Goal: Task Accomplishment & Management: Complete application form

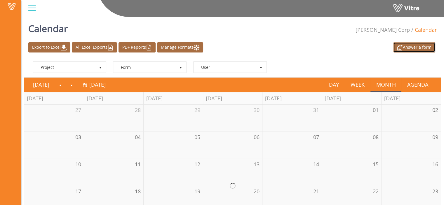
click at [428, 51] on link "Answer a form" at bounding box center [415, 47] width 42 height 10
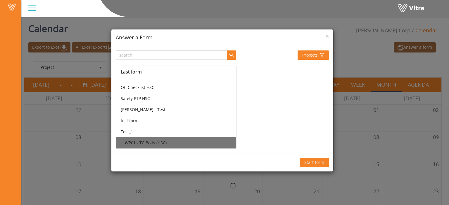
click at [186, 139] on li "WP01 - TC Bolts (HSC)" at bounding box center [176, 143] width 120 height 11
click at [306, 163] on span "Start form" at bounding box center [314, 163] width 20 height 6
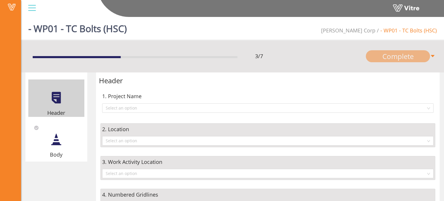
click at [61, 142] on div at bounding box center [56, 139] width 13 height 13
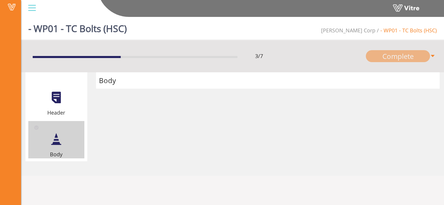
click at [66, 100] on div "Header" at bounding box center [56, 97] width 56 height 37
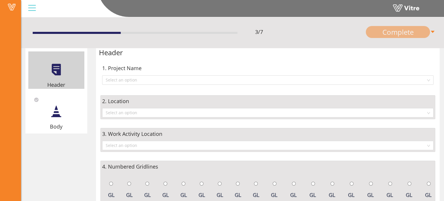
scroll to position [26, 0]
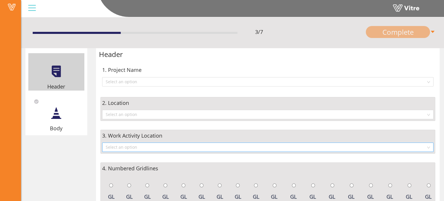
click at [199, 150] on input "search" at bounding box center [266, 147] width 321 height 9
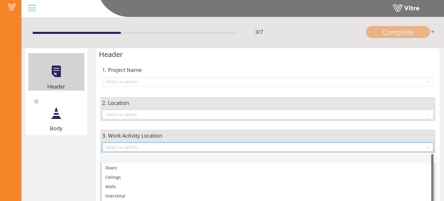
click at [199, 150] on input "search" at bounding box center [266, 147] width 321 height 9
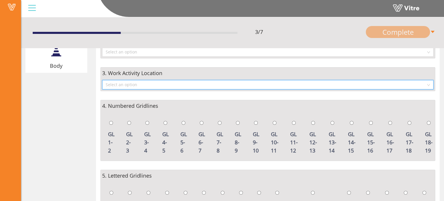
scroll to position [89, 0]
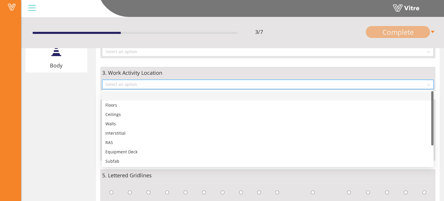
click at [200, 84] on input "search" at bounding box center [266, 84] width 321 height 9
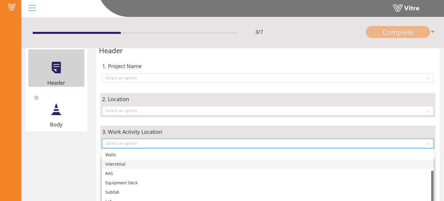
scroll to position [25, 0]
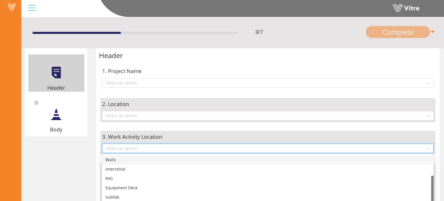
click at [193, 148] on input "search" at bounding box center [266, 148] width 321 height 9
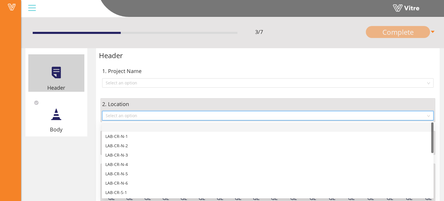
click at [197, 116] on input "search" at bounding box center [266, 115] width 321 height 9
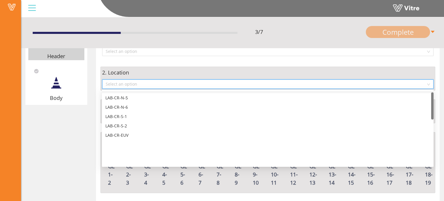
scroll to position [0, 0]
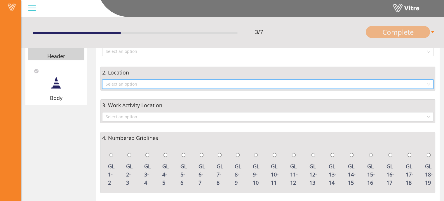
click at [195, 84] on input "search" at bounding box center [266, 84] width 321 height 9
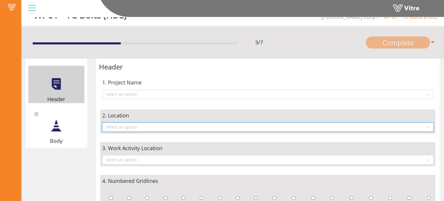
scroll to position [13, 0]
click at [197, 95] on input "search" at bounding box center [266, 94] width 321 height 9
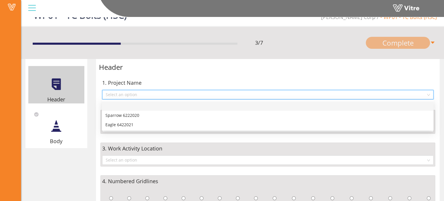
click at [197, 95] on input "search" at bounding box center [266, 94] width 321 height 9
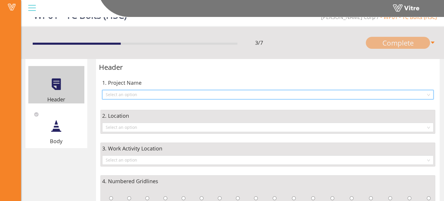
click at [197, 95] on input "search" at bounding box center [266, 94] width 321 height 9
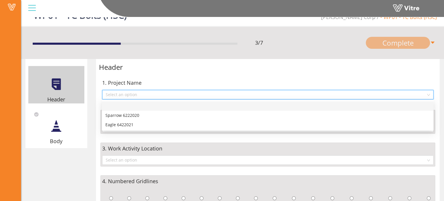
click at [197, 95] on input "search" at bounding box center [266, 94] width 321 height 9
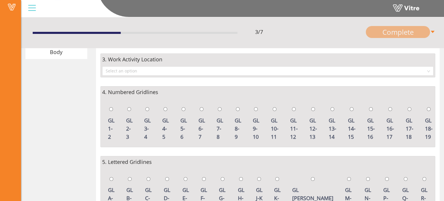
scroll to position [102, 0]
drag, startPoint x: 340, startPoint y: 150, endPoint x: 370, endPoint y: 163, distance: 32.8
click at [370, 163] on div "5. Lettered Gridlines" at bounding box center [268, 163] width 332 height 8
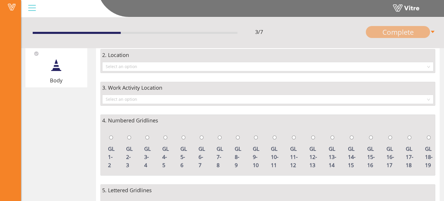
scroll to position [73, 0]
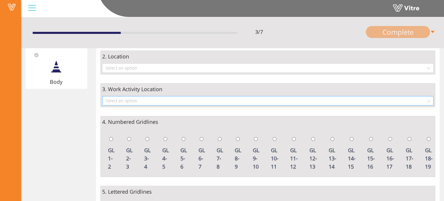
click at [272, 103] on input "search" at bounding box center [266, 100] width 321 height 9
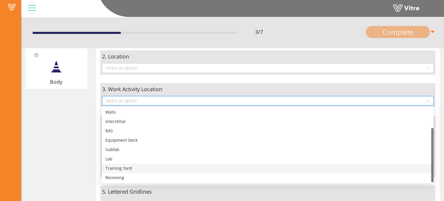
click at [81, 119] on div "Header Body Header 1. Project Name Select an option 2. Location Select an optio…" at bounding box center [232, 186] width 423 height 374
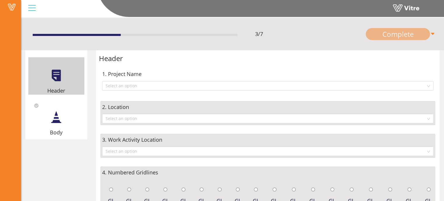
scroll to position [22, 0]
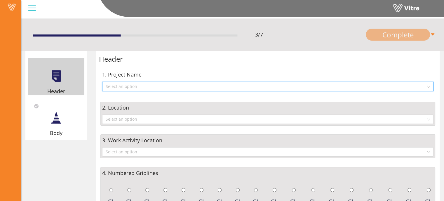
click at [168, 85] on input "search" at bounding box center [266, 86] width 321 height 9
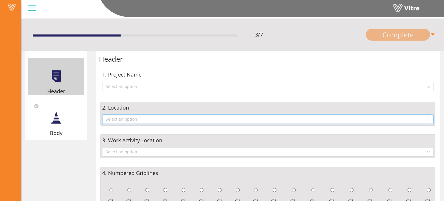
click at [139, 119] on input "search" at bounding box center [266, 119] width 321 height 9
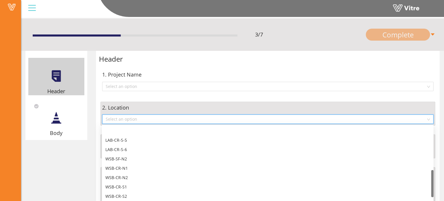
scroll to position [124, 0]
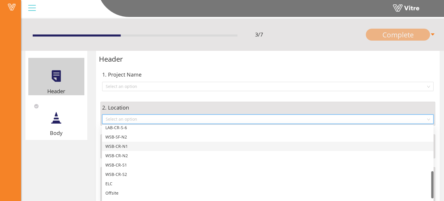
click at [131, 146] on div "WSB-CR-N1" at bounding box center [267, 146] width 325 height 6
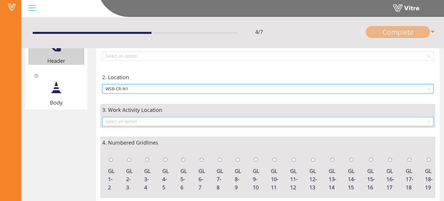
scroll to position [2, 0]
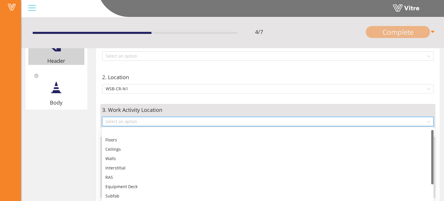
click at [143, 120] on input "search" at bounding box center [266, 121] width 321 height 9
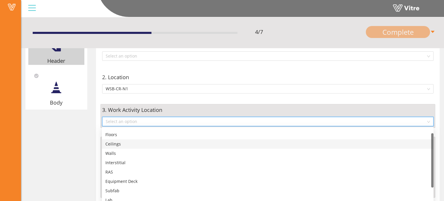
scroll to position [8, 0]
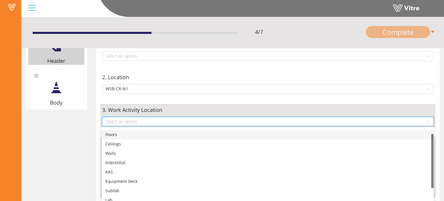
click at [129, 135] on div "Floors" at bounding box center [267, 135] width 325 height 6
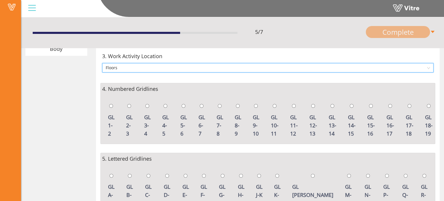
scroll to position [120, 0]
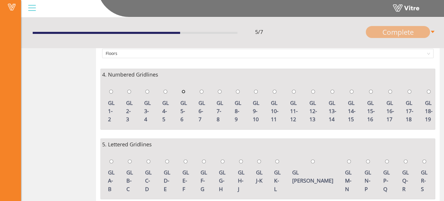
click at [184, 91] on input "radio" at bounding box center [184, 92] width 4 height 4
radio input "true"
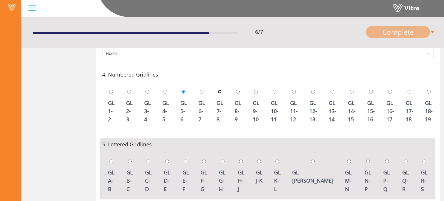
click at [219, 91] on input "radio" at bounding box center [220, 92] width 4 height 4
radio input "true"
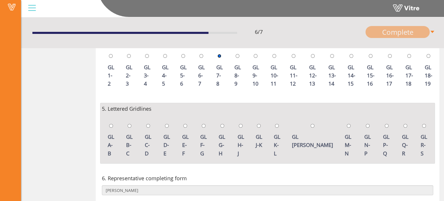
scroll to position [155, 0]
click at [187, 125] on input "radio" at bounding box center [186, 126] width 4 height 4
radio input "true"
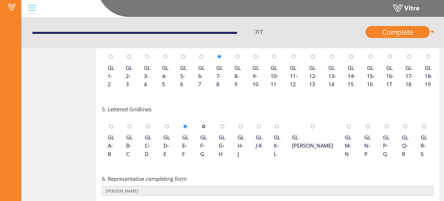
click at [206, 125] on input "radio" at bounding box center [204, 126] width 4 height 4
radio input "true"
click at [224, 125] on input "radio" at bounding box center [223, 126] width 4 height 4
radio input "true"
click at [243, 126] on input "radio" at bounding box center [241, 126] width 4 height 4
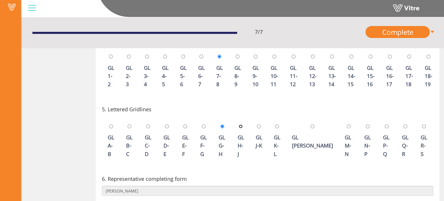
radio input "true"
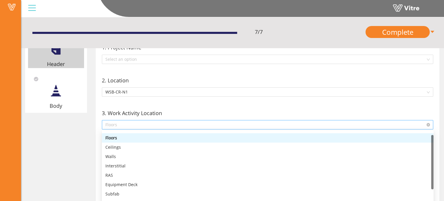
scroll to position [5, 0]
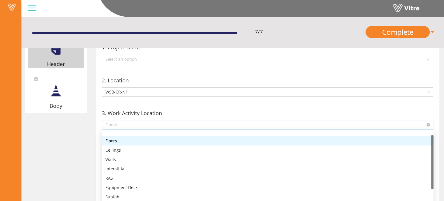
click at [245, 124] on span "Floors" at bounding box center [267, 124] width 325 height 9
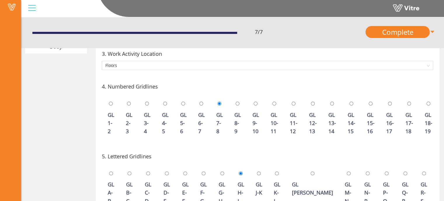
scroll to position [0, 0]
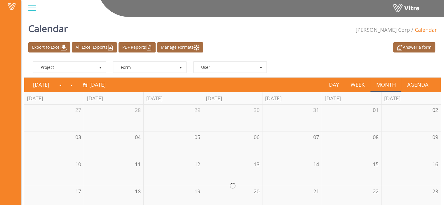
click at [367, 51] on div "Answer a form Export to Excel All Excel Exports PDF Reports Manage Formats" at bounding box center [233, 47] width 418 height 10
click at [409, 48] on link "Answer a form" at bounding box center [415, 47] width 42 height 10
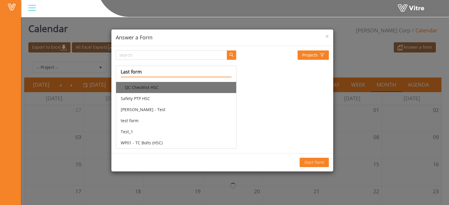
click at [146, 85] on li "QC Checklist HSC" at bounding box center [176, 87] width 120 height 11
click at [315, 162] on span "Start form" at bounding box center [314, 163] width 20 height 6
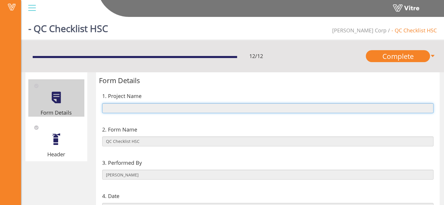
click at [313, 110] on input "text" at bounding box center [268, 108] width 332 height 10
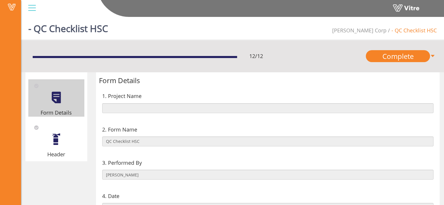
click at [50, 148] on div "Header" at bounding box center [56, 139] width 56 height 37
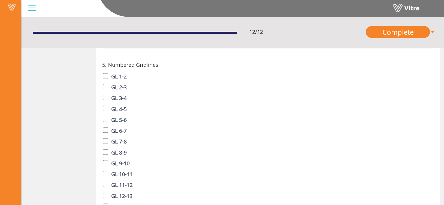
scroll to position [165, 0]
click at [106, 76] on input "checkbox" at bounding box center [105, 74] width 5 height 5
checkbox input "true"
click at [106, 84] on input "checkbox" at bounding box center [105, 85] width 5 height 5
checkbox input "true"
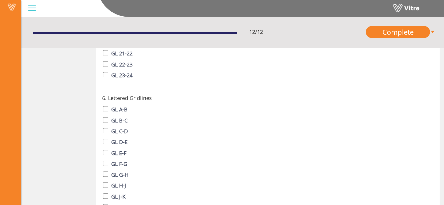
scroll to position [405, 0]
drag, startPoint x: 110, startPoint y: 98, endPoint x: 146, endPoint y: 102, distance: 36.1
click at [146, 102] on span "6. Lettered Gridlines" at bounding box center [127, 98] width 50 height 8
click at [159, 103] on div "6. Lettered Gridlines GL A-B GL B-C GL C-D GL D-E GL E-F GL F-G GL G-H GL H-J G…" at bounding box center [268, 186] width 335 height 189
click at [105, 112] on div at bounding box center [105, 109] width 5 height 8
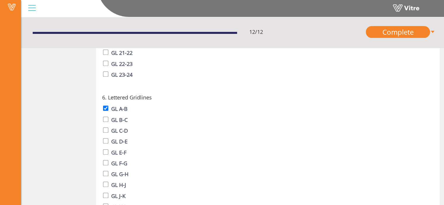
checkbox input "true"
click at [106, 122] on input "checkbox" at bounding box center [105, 119] width 5 height 5
checkbox input "true"
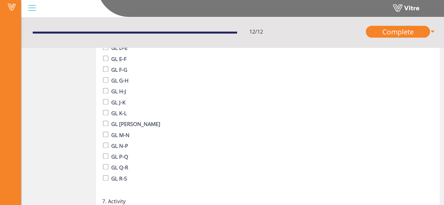
scroll to position [537, 0]
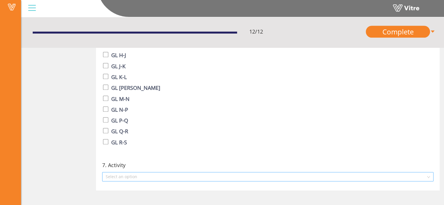
click at [209, 177] on input "search" at bounding box center [266, 177] width 321 height 9
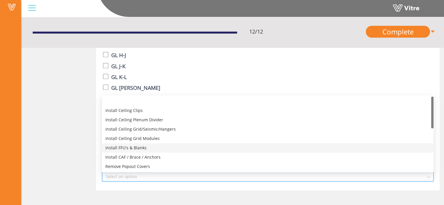
click at [160, 148] on div "Install FFU's & Blanks" at bounding box center [267, 148] width 325 height 6
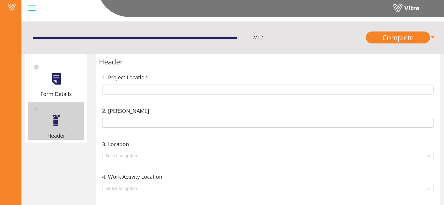
scroll to position [64, 0]
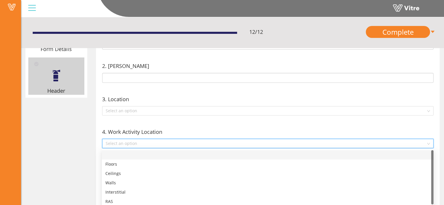
click at [151, 145] on input "search" at bounding box center [266, 143] width 321 height 9
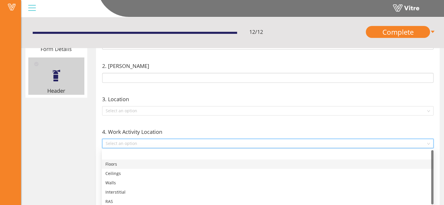
click at [137, 166] on div "Floors" at bounding box center [267, 164] width 325 height 6
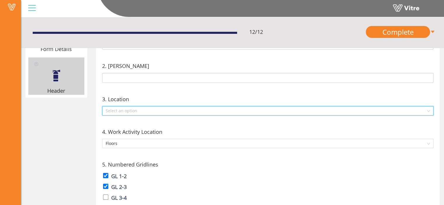
click at [146, 109] on input "search" at bounding box center [266, 111] width 321 height 9
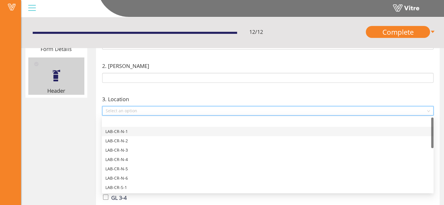
click at [136, 133] on div "LAB-CR-N-1" at bounding box center [267, 132] width 325 height 6
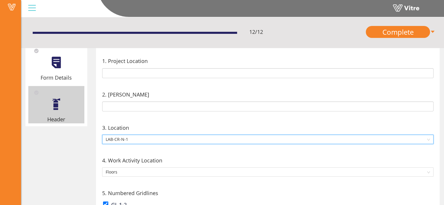
scroll to position [34, 0]
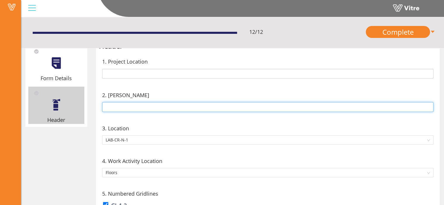
click at [145, 107] on input "text" at bounding box center [268, 107] width 332 height 10
type input "Shubha"
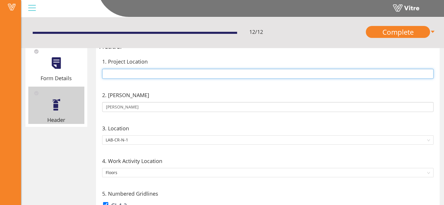
click at [158, 73] on input "text" at bounding box center [268, 74] width 332 height 10
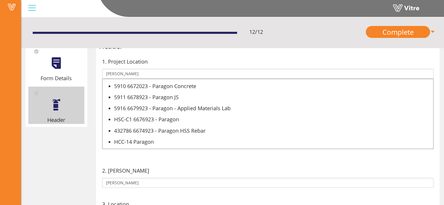
click at [165, 119] on div "HSC-C1 6676923 - Paragon" at bounding box center [274, 119] width 320 height 8
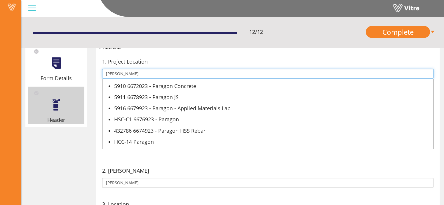
type input "HSC-C1 6676923 - Paragon"
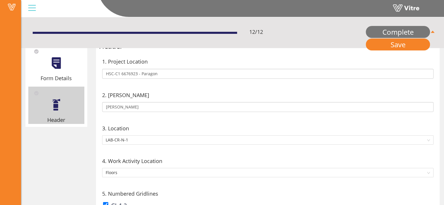
click at [398, 34] on link "Complete" at bounding box center [398, 32] width 64 height 12
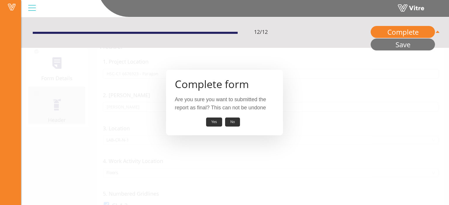
click at [398, 47] on link "Save" at bounding box center [403, 45] width 64 height 12
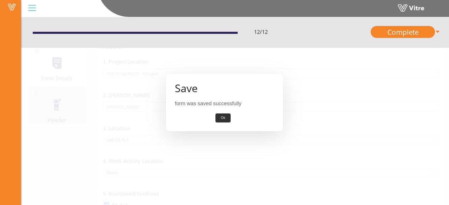
click at [227, 118] on button "Ok" at bounding box center [222, 118] width 15 height 9
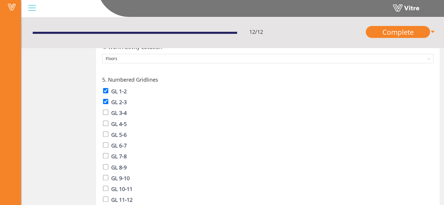
scroll to position [150, 0]
drag, startPoint x: 115, startPoint y: 78, endPoint x: 153, endPoint y: 82, distance: 37.4
click at [154, 81] on span "5. Numbered Gridlines" at bounding box center [130, 79] width 56 height 8
click at [118, 91] on label "GL 1-2" at bounding box center [118, 91] width 15 height 8
checkbox input "false"
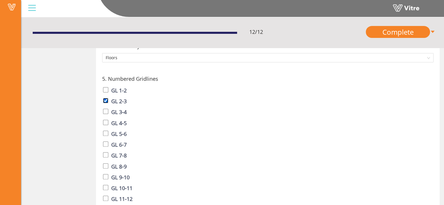
click at [107, 101] on input "checkbox" at bounding box center [105, 100] width 5 height 5
checkbox input "false"
click at [104, 112] on input "checkbox" at bounding box center [105, 111] width 5 height 5
checkbox input "true"
click at [104, 121] on input "checkbox" at bounding box center [105, 122] width 5 height 5
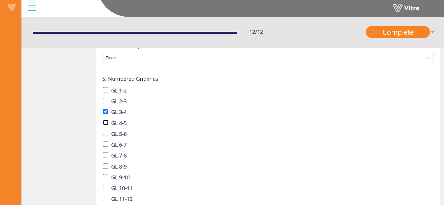
checkbox input "true"
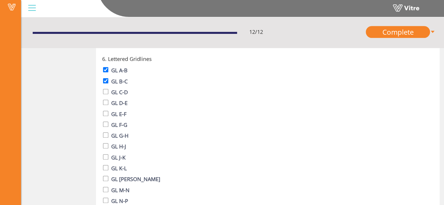
scroll to position [444, 0]
click at [107, 72] on input "checkbox" at bounding box center [105, 69] width 5 height 5
checkbox input "false"
click at [105, 82] on input "checkbox" at bounding box center [105, 80] width 5 height 5
checkbox input "false"
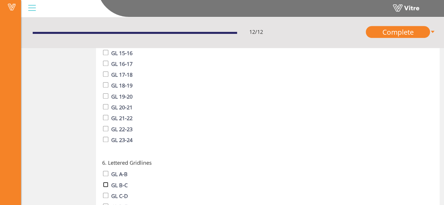
scroll to position [366, 0]
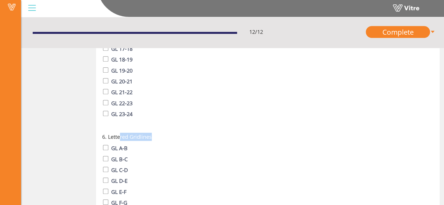
drag, startPoint x: 119, startPoint y: 138, endPoint x: 153, endPoint y: 139, distance: 33.6
click at [153, 139] on div "6. Lettered Gridlines" at bounding box center [268, 137] width 332 height 8
click at [161, 141] on div "6. Lettered Gridlines" at bounding box center [268, 137] width 332 height 8
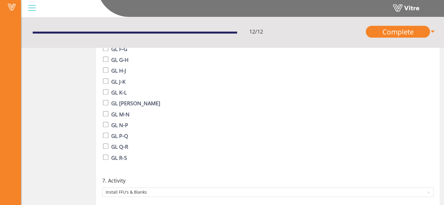
scroll to position [537, 0]
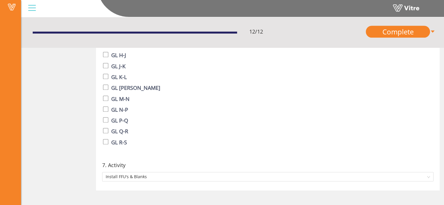
click at [105, 153] on div "6. Lettered Gridlines GL A-B GL B-C GL C-D GL D-E GL E-F GL F-G GL G-H GL H-J G…" at bounding box center [268, 56] width 338 height 198
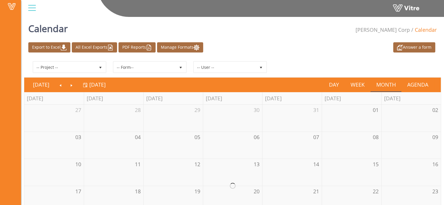
click at [31, 4] on div at bounding box center [31, 8] width 13 height 16
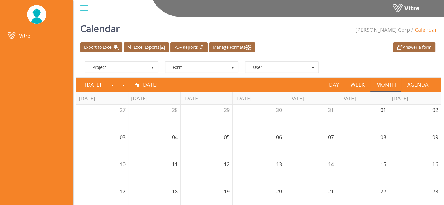
click at [47, 16] on div at bounding box center [36, 14] width 73 height 29
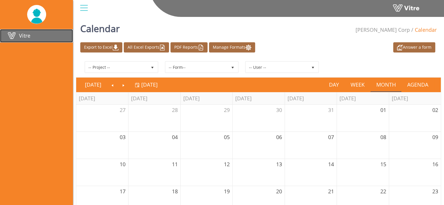
click at [19, 34] on span "Vitre" at bounding box center [24, 35] width 11 height 7
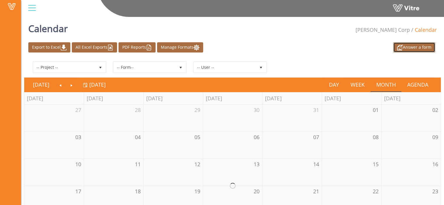
click at [411, 48] on link "Answer a form" at bounding box center [415, 47] width 42 height 10
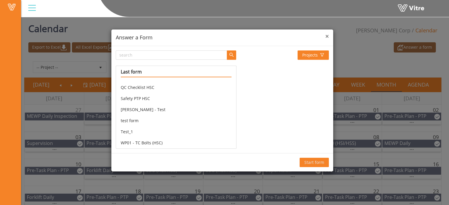
click at [328, 39] on div "× Answer a Form" at bounding box center [222, 38] width 222 height 17
click at [328, 37] on span "×" at bounding box center [327, 36] width 4 height 8
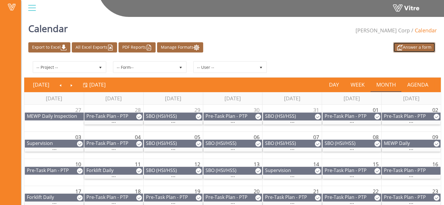
click at [411, 47] on link "Answer a form" at bounding box center [415, 47] width 42 height 10
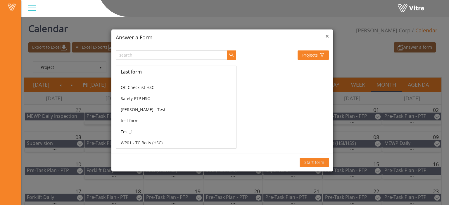
click at [326, 35] on span "×" at bounding box center [327, 36] width 4 height 8
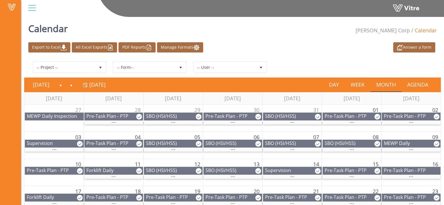
click at [362, 51] on div "Answer a form Export to Excel All Excel Exports PDF Reports Manage Formats" at bounding box center [233, 47] width 418 height 10
